Goal: Transaction & Acquisition: Purchase product/service

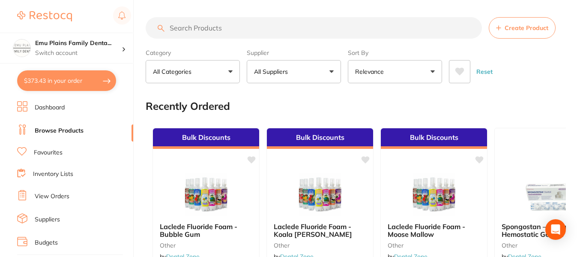
click at [78, 78] on button "$373.43 in your order" at bounding box center [66, 80] width 99 height 21
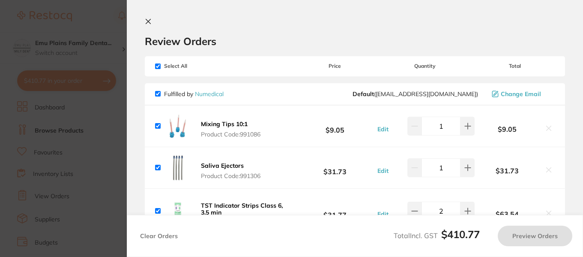
checkbox input "true"
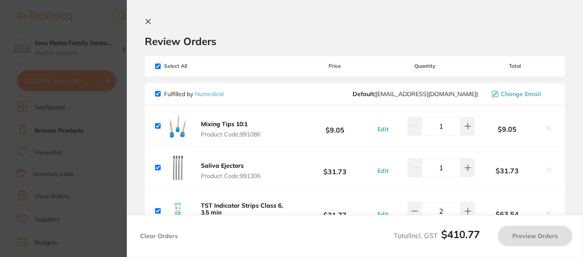
checkbox input "true"
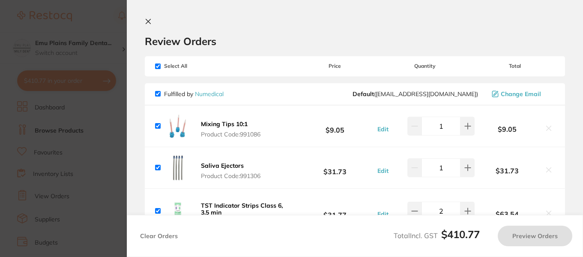
checkbox input "true"
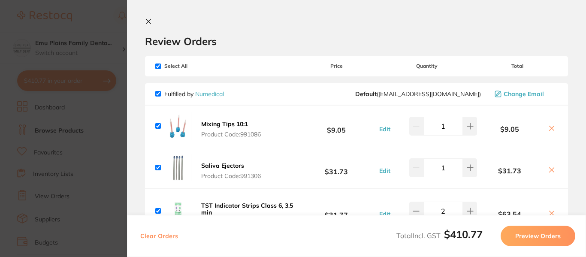
click at [146, 22] on icon at bounding box center [148, 21] width 7 height 7
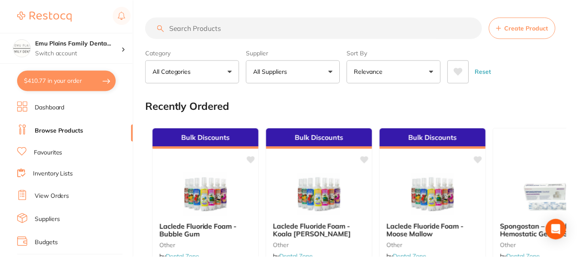
scroll to position [1, 0]
